Goal: Task Accomplishment & Management: Complete application form

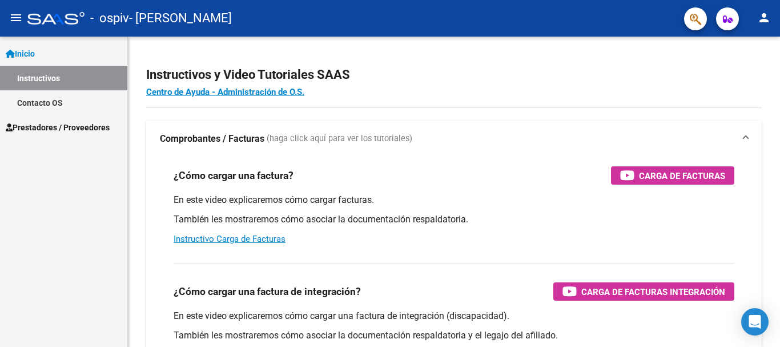
click at [74, 132] on span "Prestadores / Proveedores" at bounding box center [58, 127] width 104 height 13
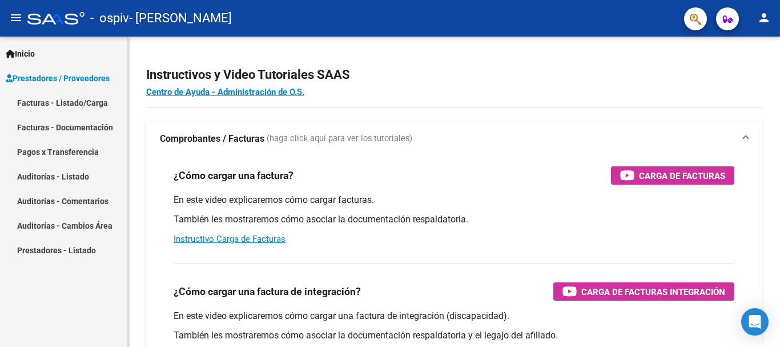
click at [91, 102] on link "Facturas - Listado/Carga" at bounding box center [63, 102] width 127 height 25
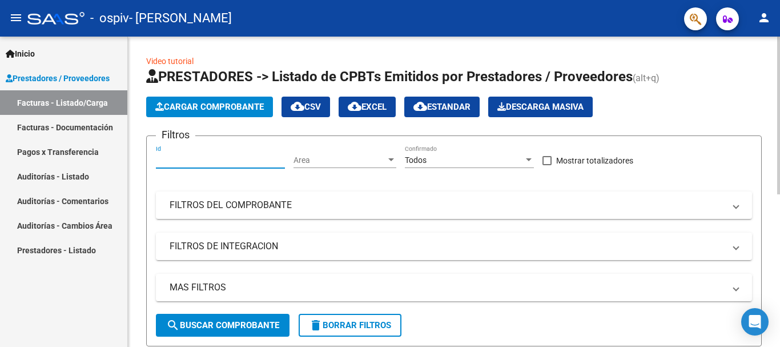
click at [255, 162] on input "Id" at bounding box center [220, 160] width 129 height 10
click at [779, 103] on div at bounding box center [778, 116] width 3 height 158
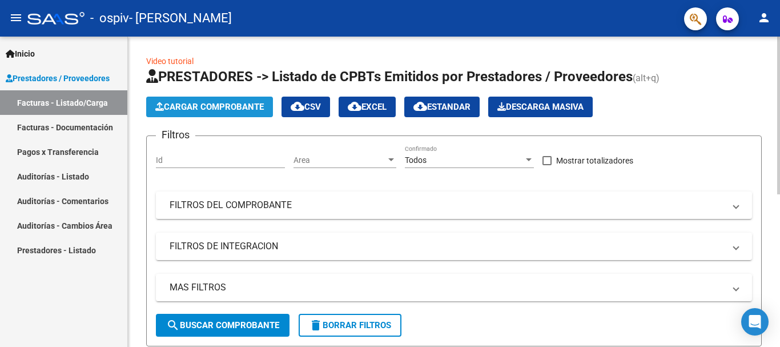
click at [243, 99] on button "Cargar Comprobante" at bounding box center [209, 106] width 127 height 21
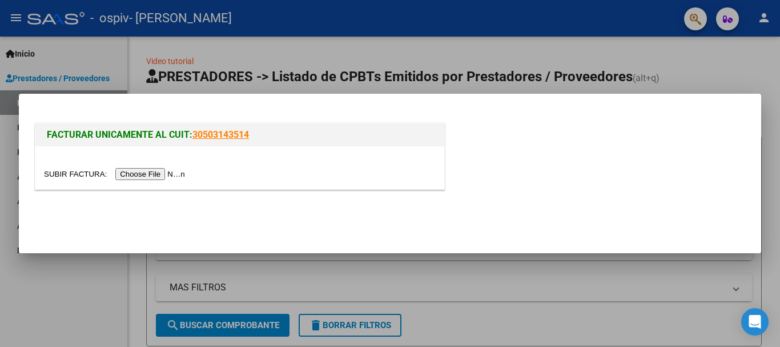
click at [177, 169] on input "file" at bounding box center [116, 174] width 144 height 12
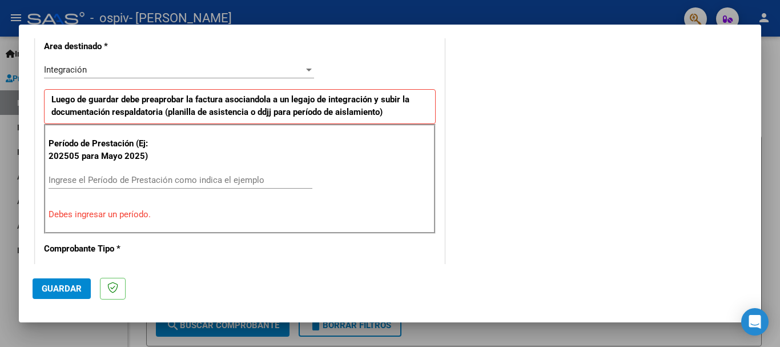
scroll to position [285, 0]
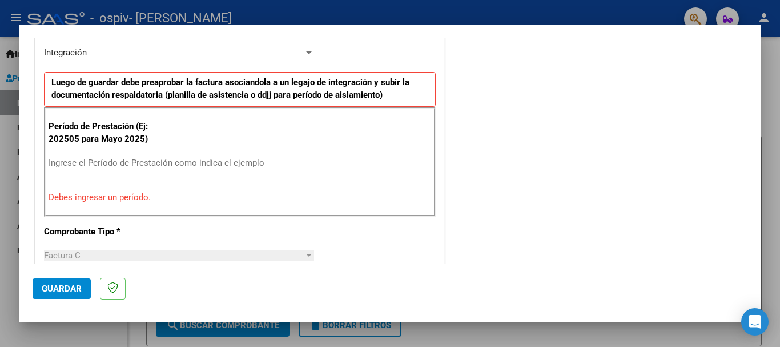
click at [167, 154] on div "Ingrese el Período de Prestación como indica el ejemplo" at bounding box center [181, 162] width 264 height 17
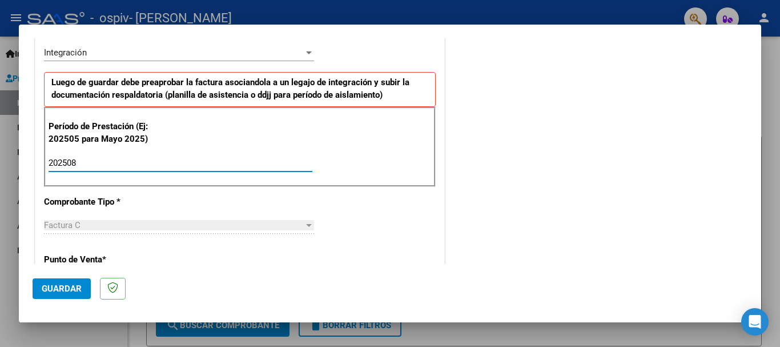
type input "202508"
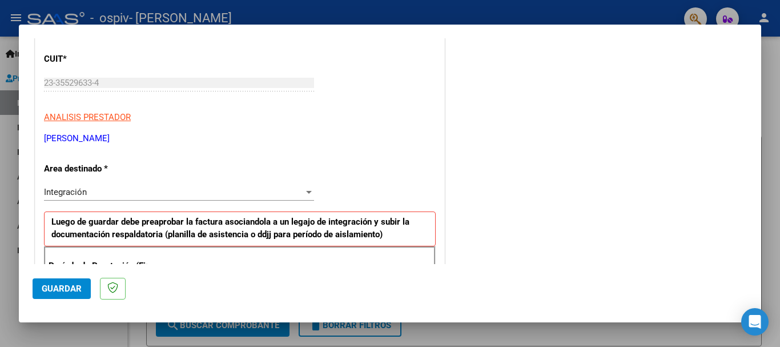
scroll to position [157, 0]
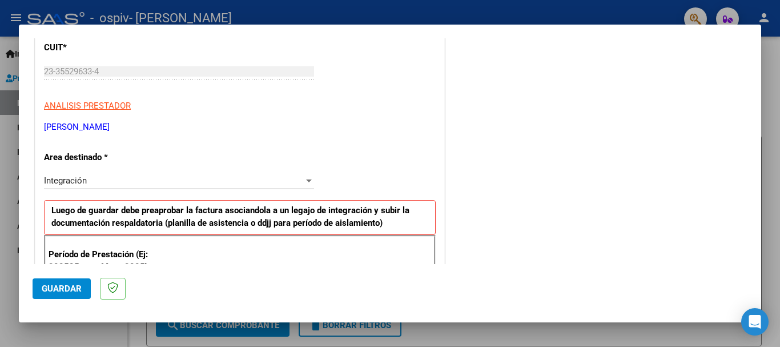
click at [286, 178] on div "Integración" at bounding box center [174, 180] width 260 height 10
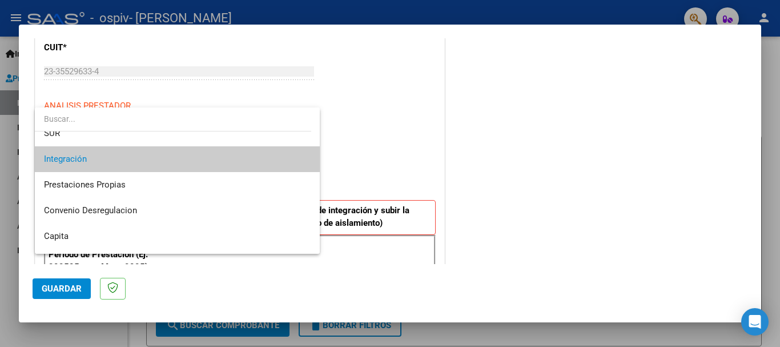
scroll to position [0, 0]
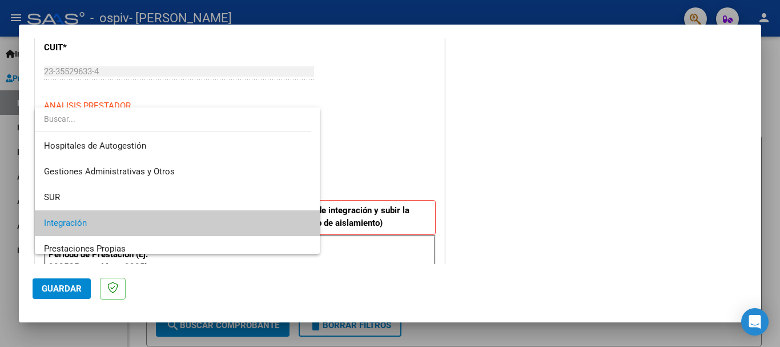
click at [405, 180] on div at bounding box center [390, 173] width 780 height 347
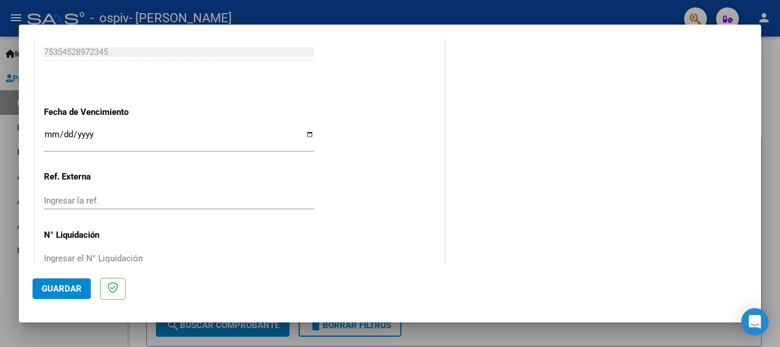
scroll to position [779, 0]
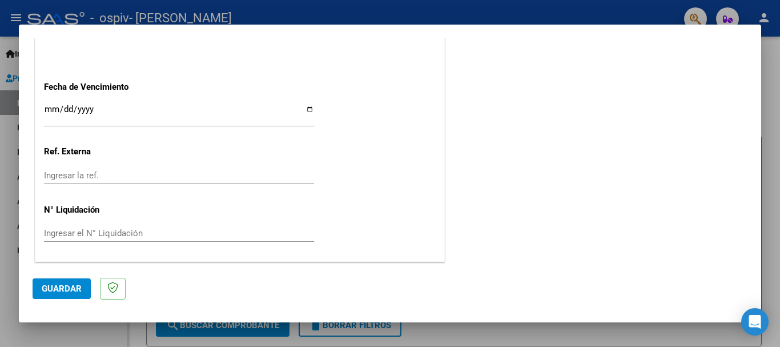
click at [65, 287] on span "Guardar" at bounding box center [62, 288] width 40 height 10
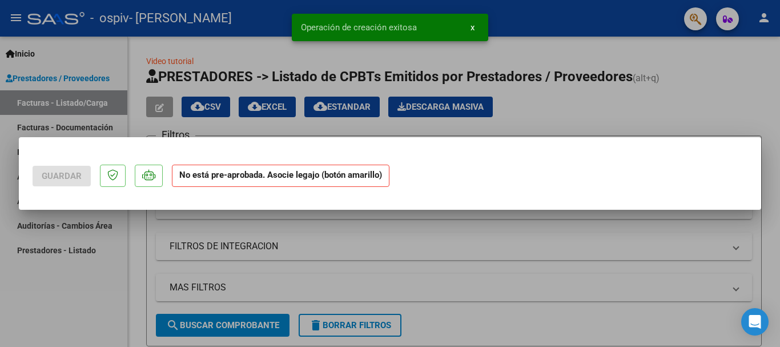
scroll to position [0, 0]
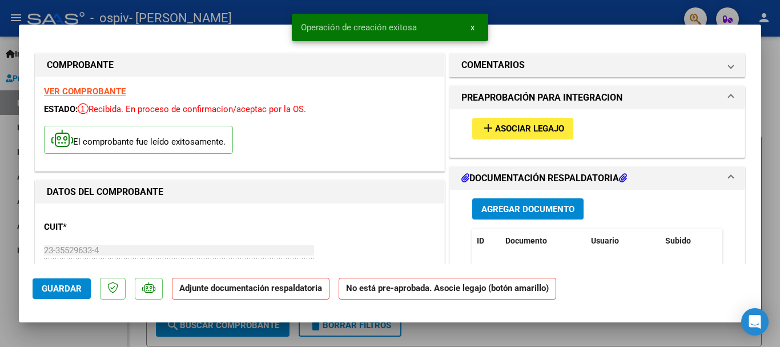
click at [556, 132] on span "Asociar Legajo" at bounding box center [529, 129] width 69 height 10
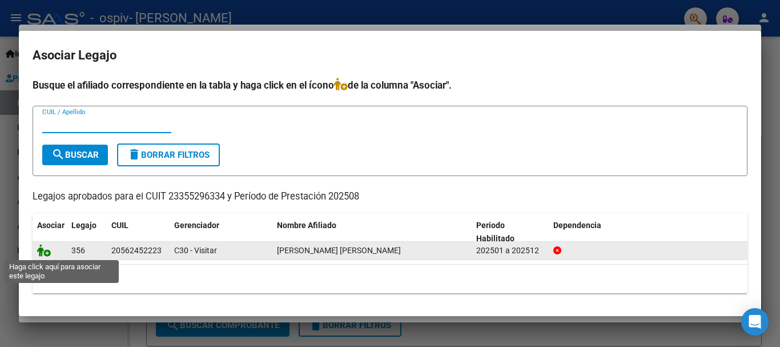
click at [45, 253] on icon at bounding box center [44, 250] width 14 height 13
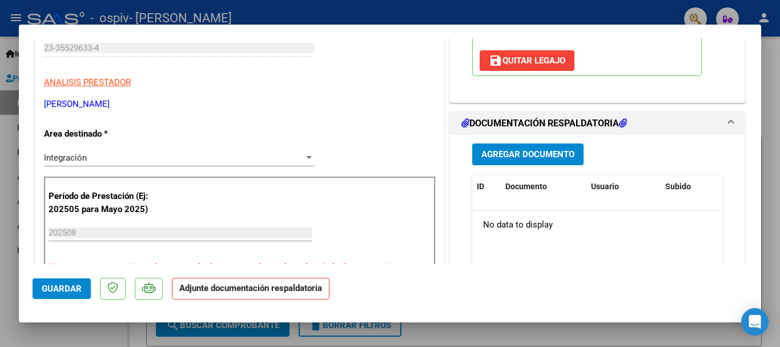
scroll to position [205, 0]
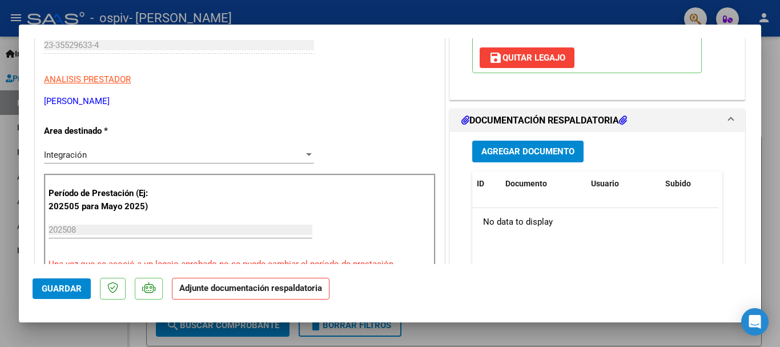
click at [519, 157] on span "Agregar Documento" at bounding box center [527, 152] width 93 height 10
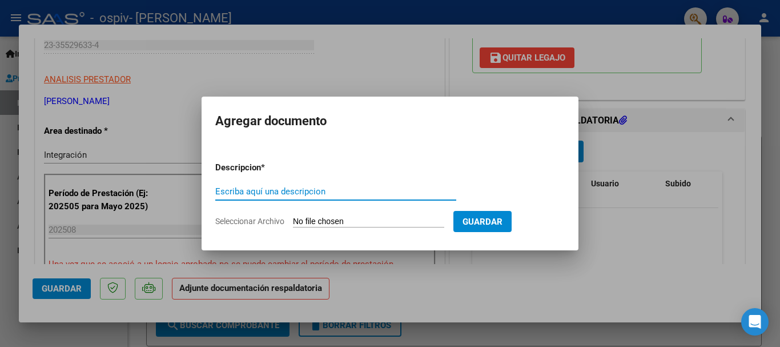
click at [323, 195] on input "Escriba aquí una descripcion" at bounding box center [335, 191] width 241 height 10
type input "p"
type input "PLANILLA AGOSTO"
click at [343, 219] on input "Seleccionar Archivo" at bounding box center [368, 221] width 151 height 11
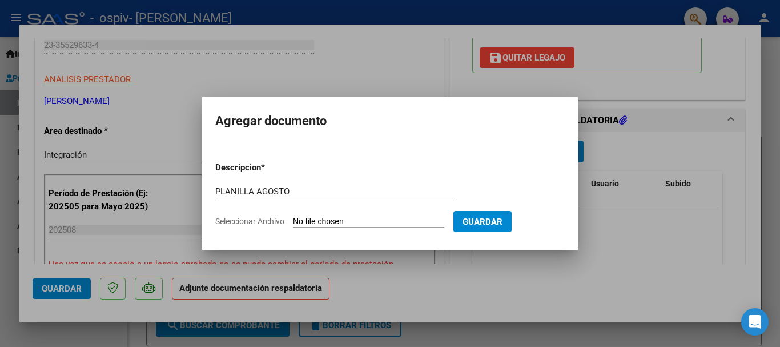
type input "C:\fakepath\planilla Gio agosto.pdf"
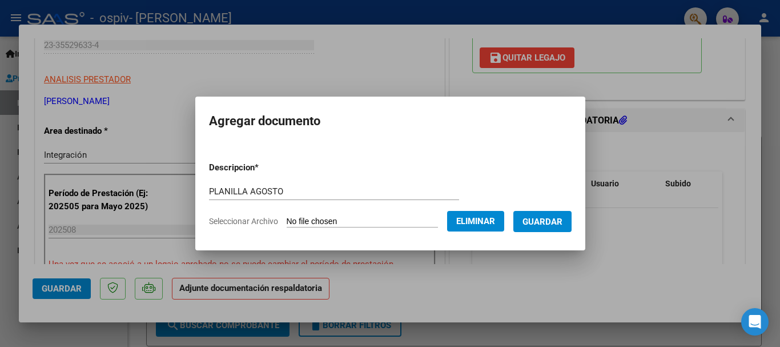
click at [562, 222] on span "Guardar" at bounding box center [542, 221] width 40 height 10
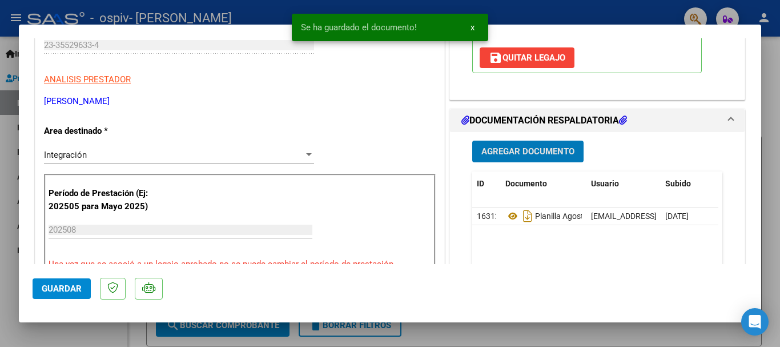
click at [521, 157] on span "Agregar Documento" at bounding box center [527, 152] width 93 height 10
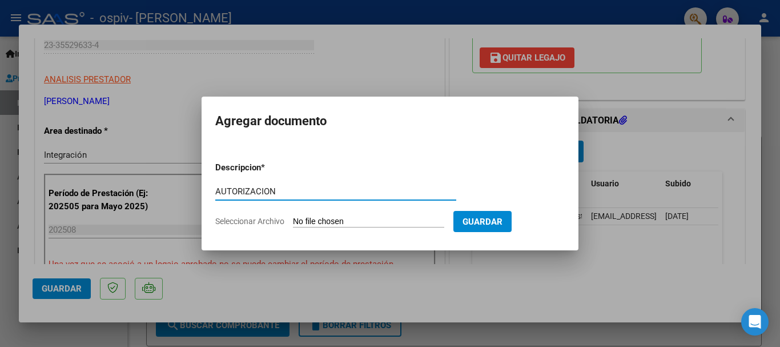
type input "AUTORIZACION"
click at [366, 220] on input "Seleccionar Archivo" at bounding box center [368, 221] width 151 height 11
type input "C:\fakepath\SCALA IMABARRATA PSICOMOTRCIDAD 2025.pdf"
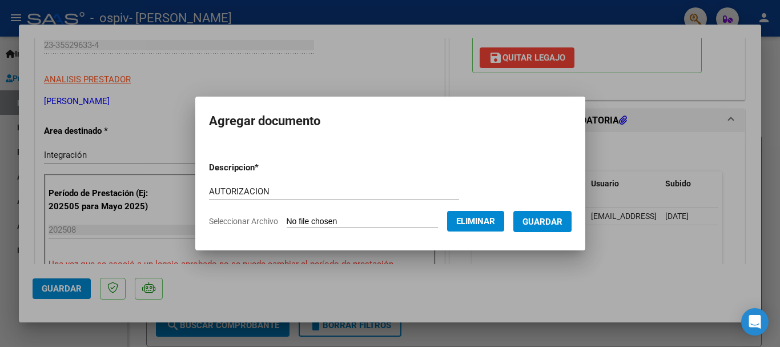
click at [547, 220] on span "Guardar" at bounding box center [542, 221] width 40 height 10
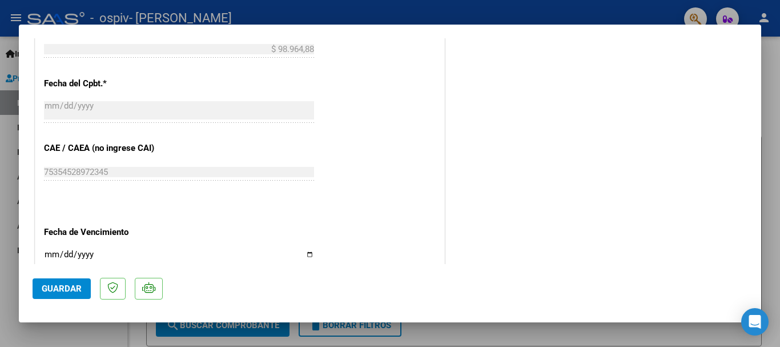
scroll to position [797, 0]
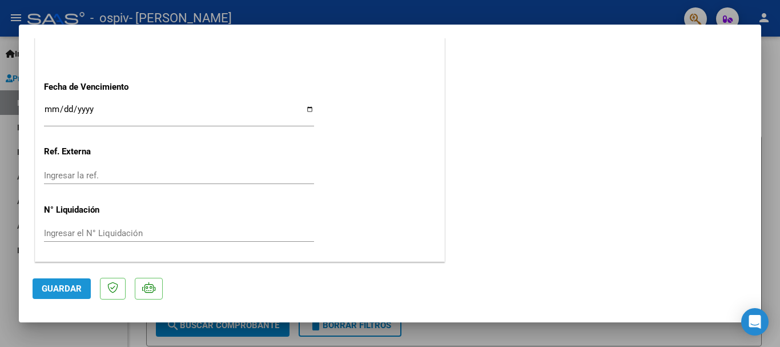
click at [77, 285] on span "Guardar" at bounding box center [62, 288] width 40 height 10
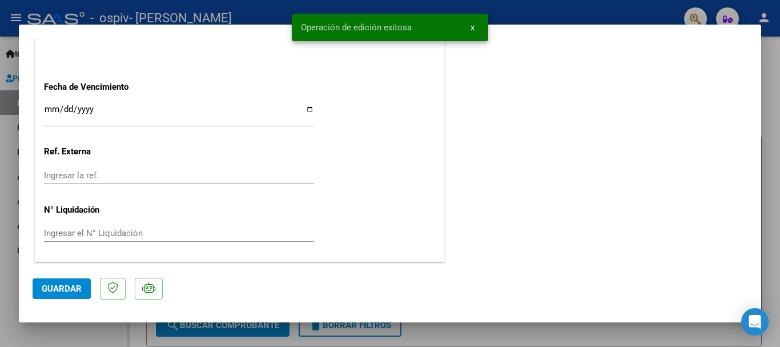
click at [77, 285] on span "Guardar" at bounding box center [62, 288] width 40 height 10
click at [770, 93] on div at bounding box center [390, 173] width 780 height 347
type input "$ 0,00"
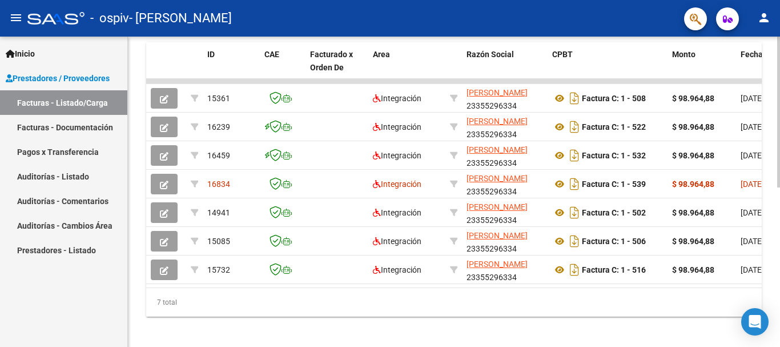
scroll to position [328, 0]
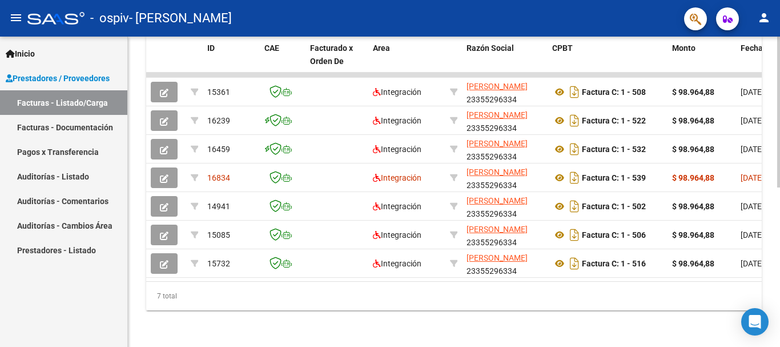
click at [779, 268] on div at bounding box center [778, 271] width 3 height 151
